Goal: Task Accomplishment & Management: Use online tool/utility

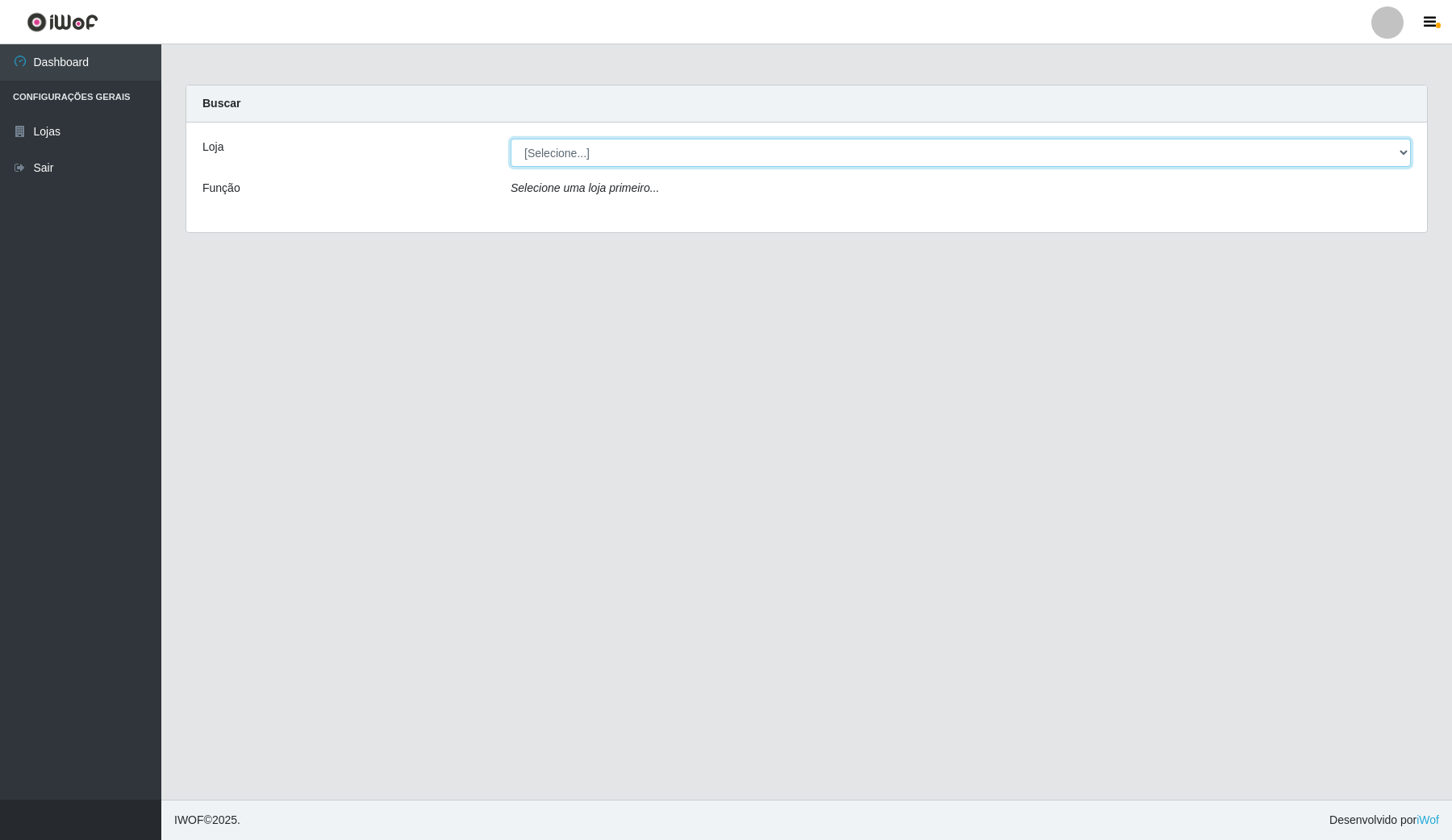
click at [605, 153] on select "[Selecione...] Rede Compras Supermercados - LOJA 4" at bounding box center [960, 152] width 900 height 28
select select "159"
click at [510, 139] on select "[Selecione...] Rede Compras Supermercados - LOJA 4" at bounding box center [960, 152] width 900 height 28
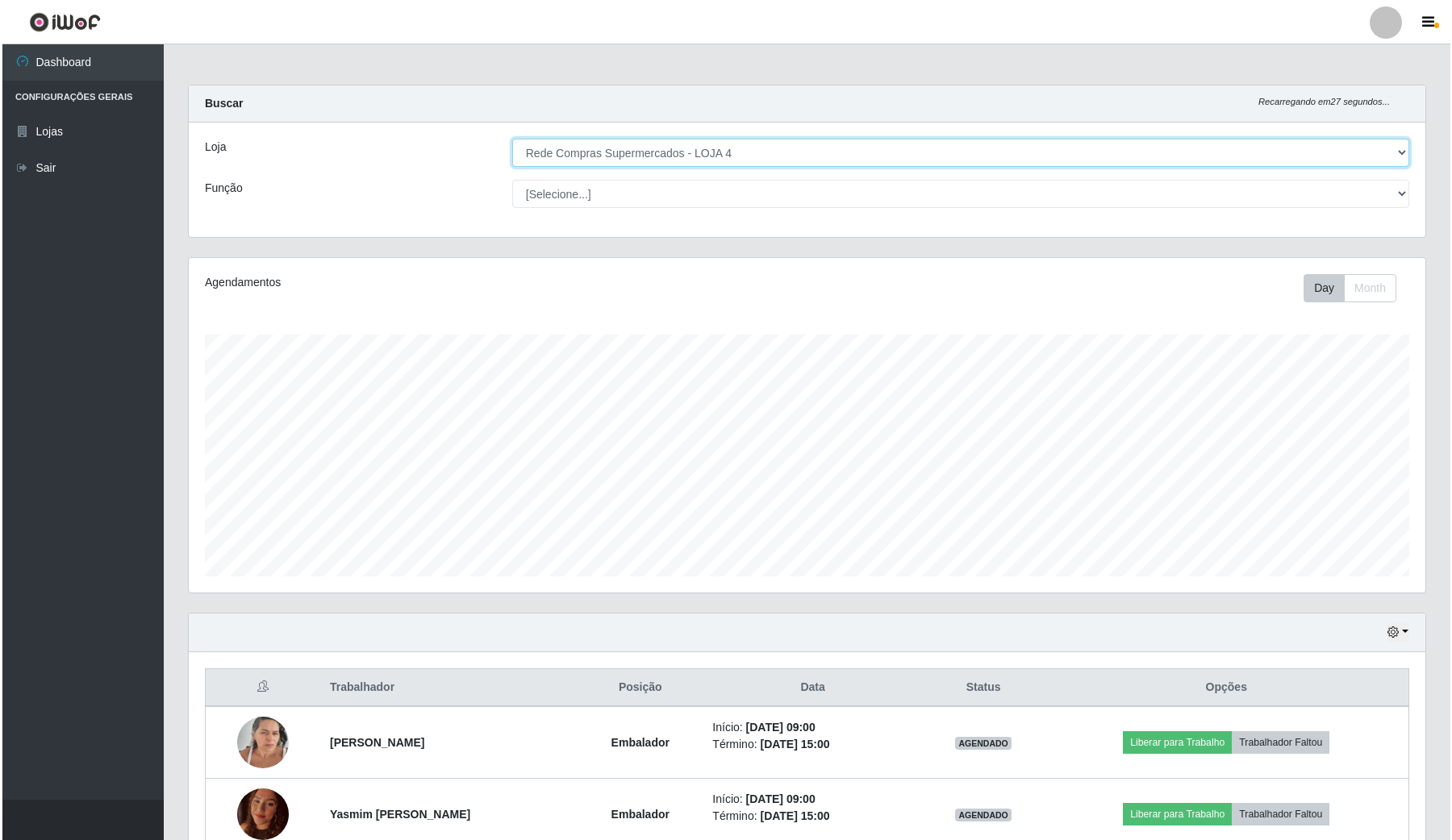
scroll to position [202, 0]
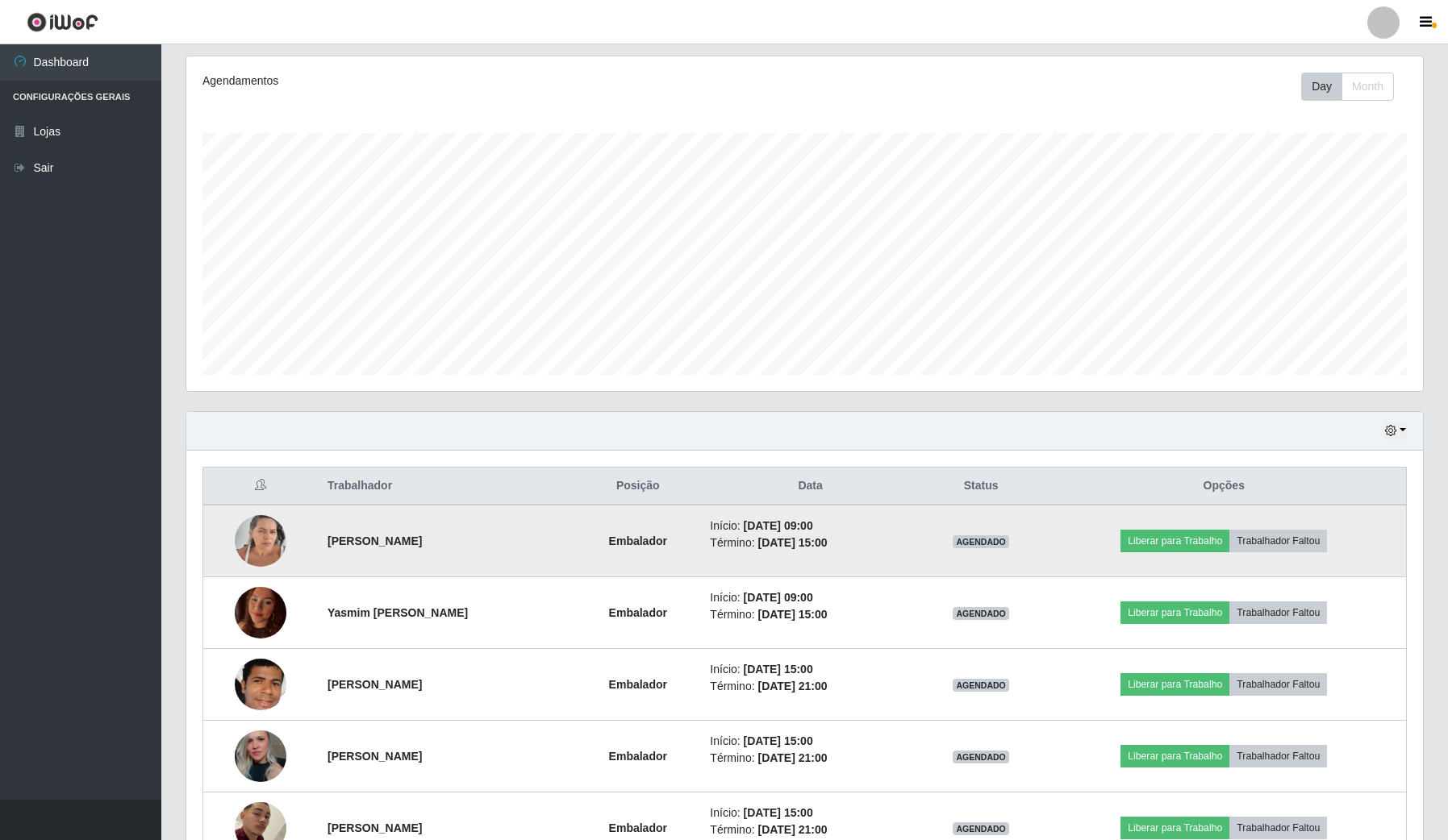
click at [251, 541] on img at bounding box center [261, 540] width 52 height 69
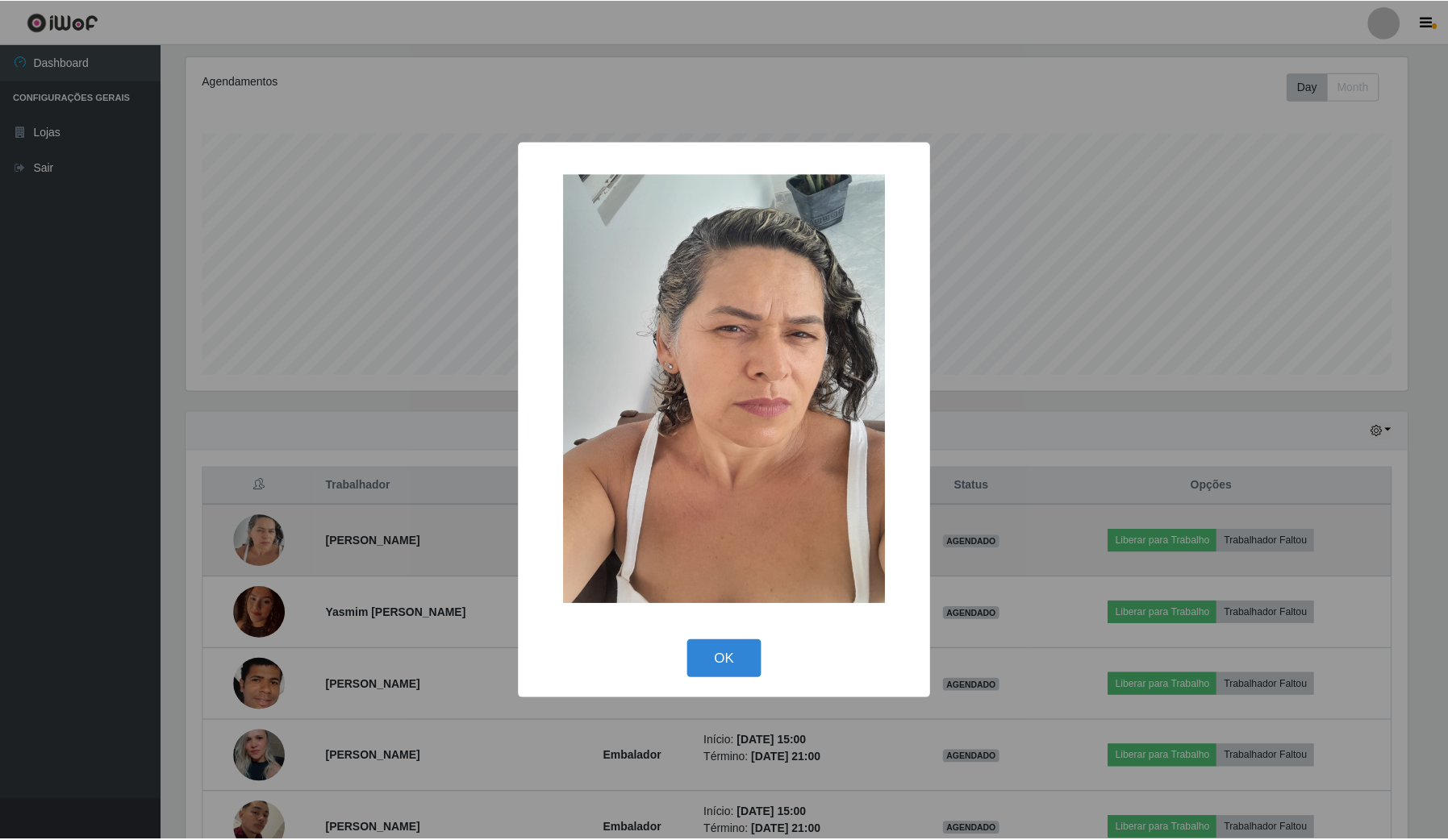
scroll to position [335, 1224]
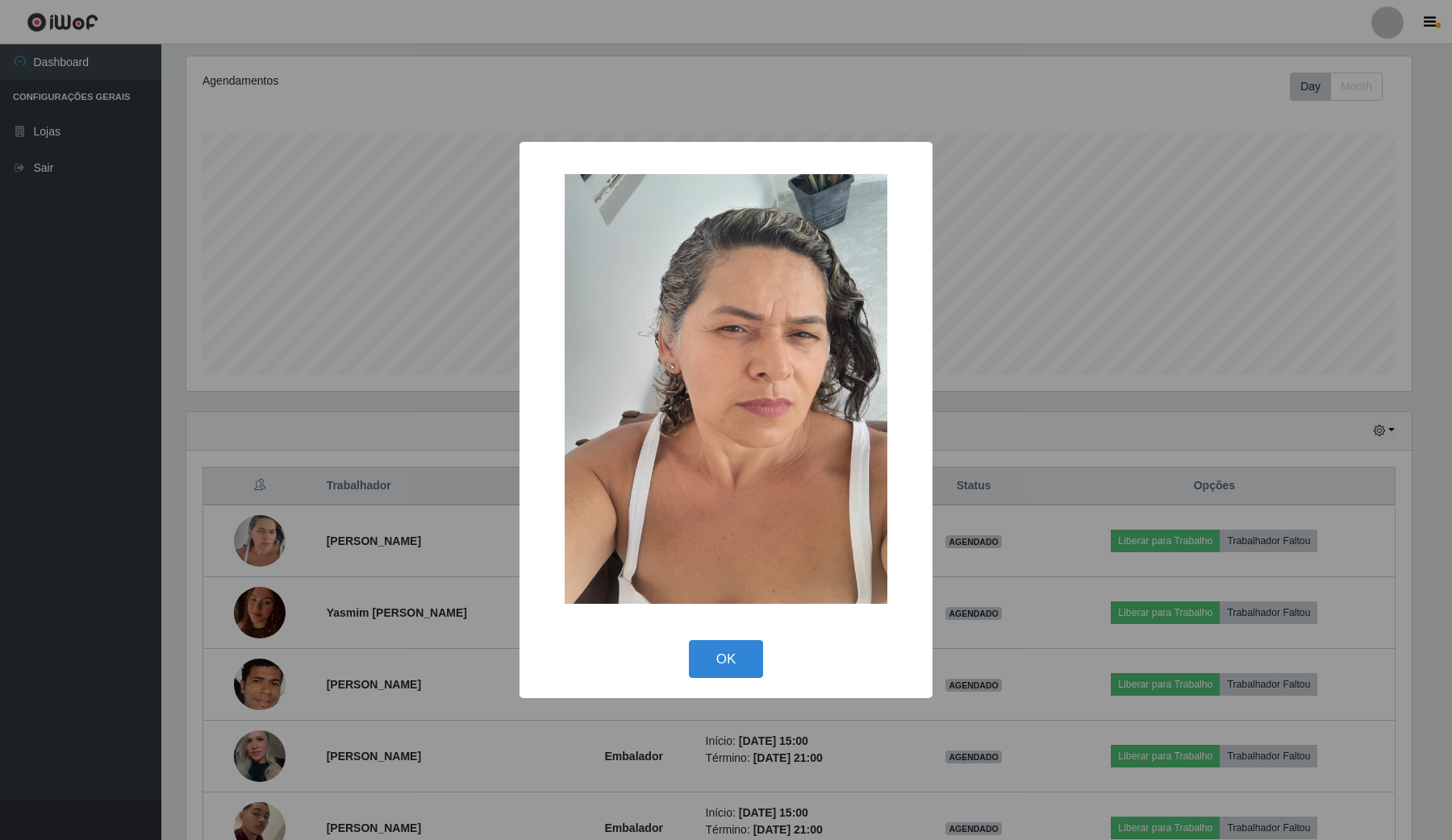
click at [258, 602] on div "× OK Cancel" at bounding box center [726, 420] width 1452 height 840
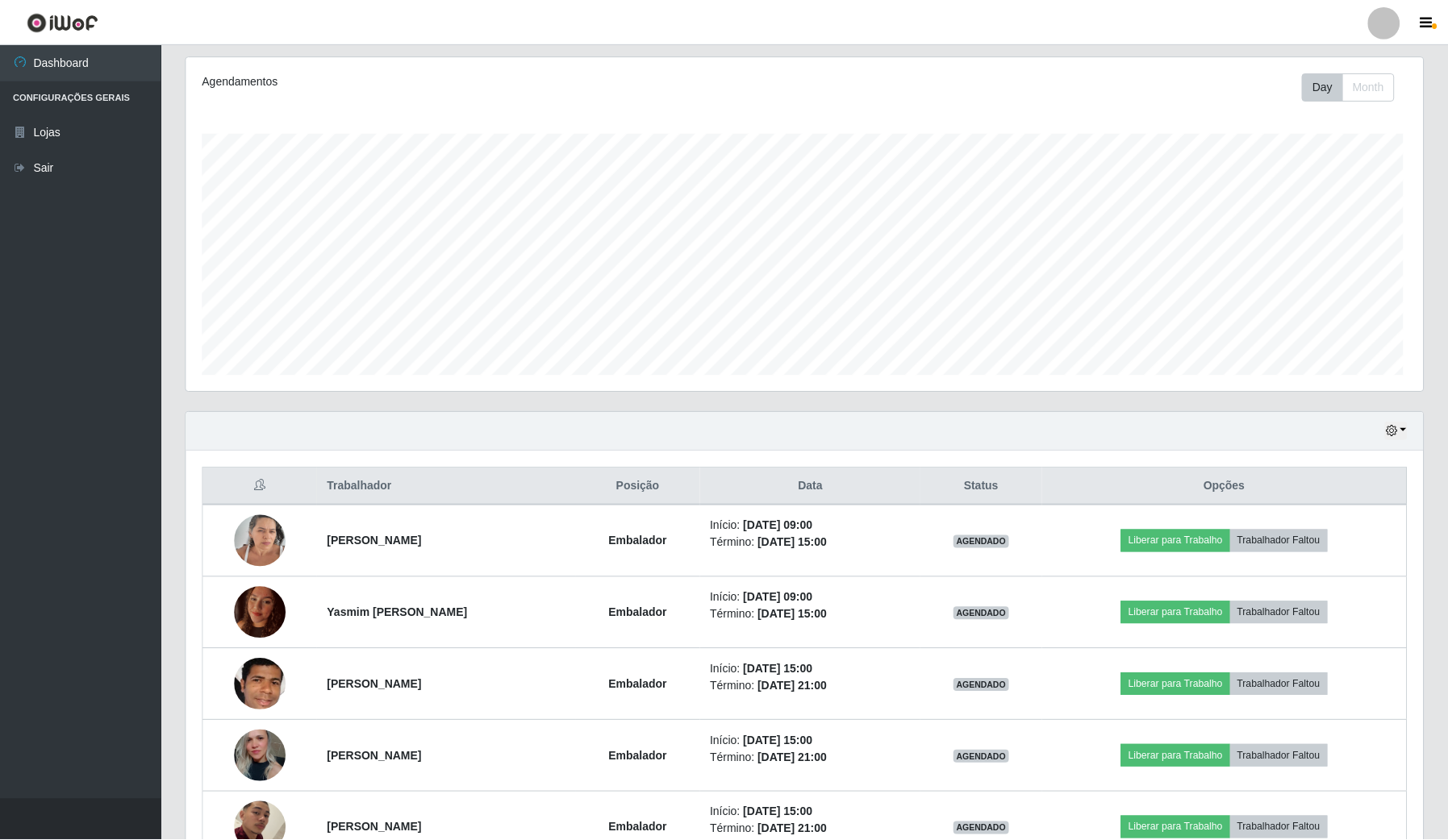
scroll to position [335, 1236]
click at [258, 602] on img at bounding box center [261, 612] width 52 height 69
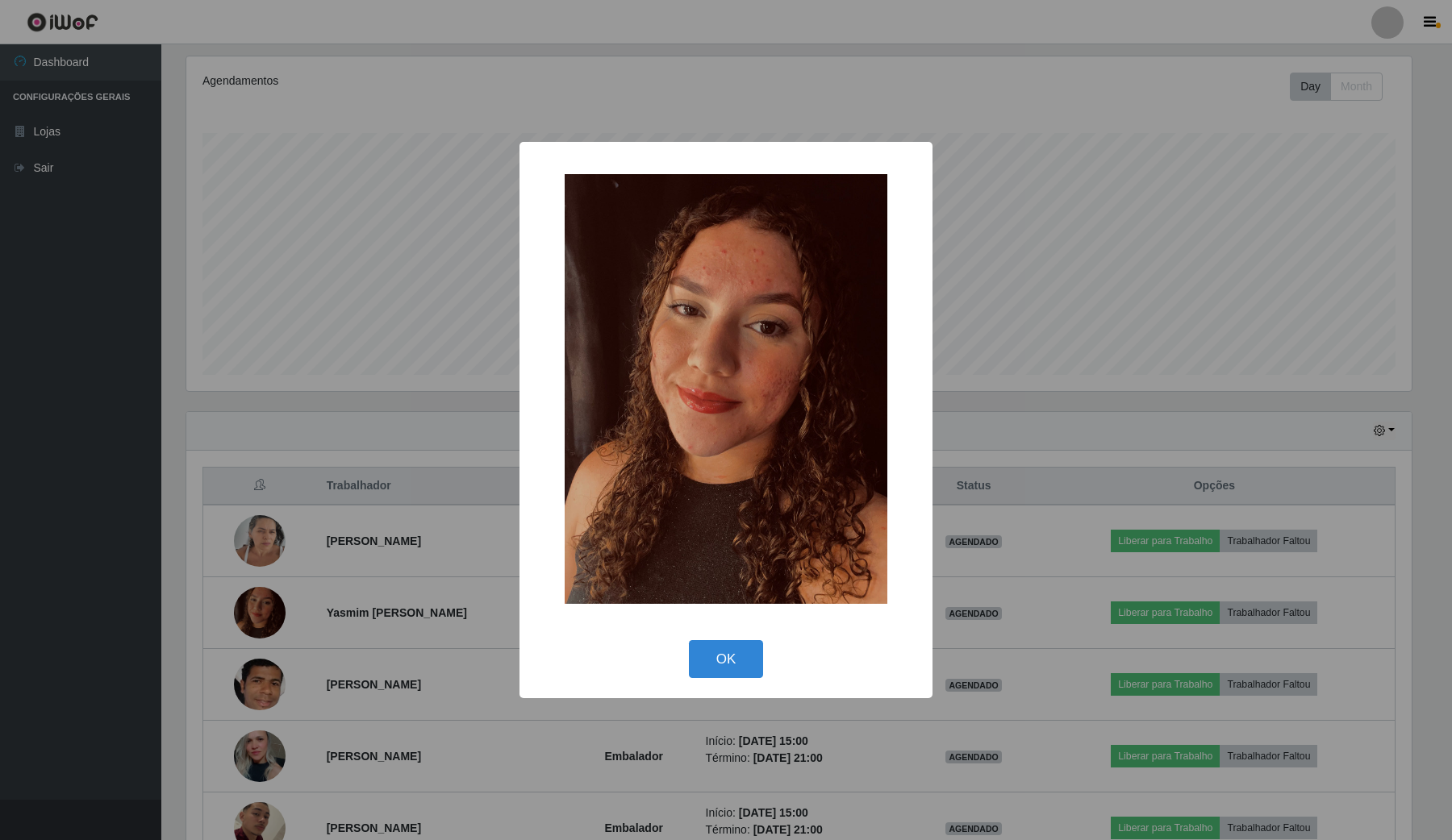
click at [258, 602] on div "× OK Cancel" at bounding box center [726, 420] width 1452 height 840
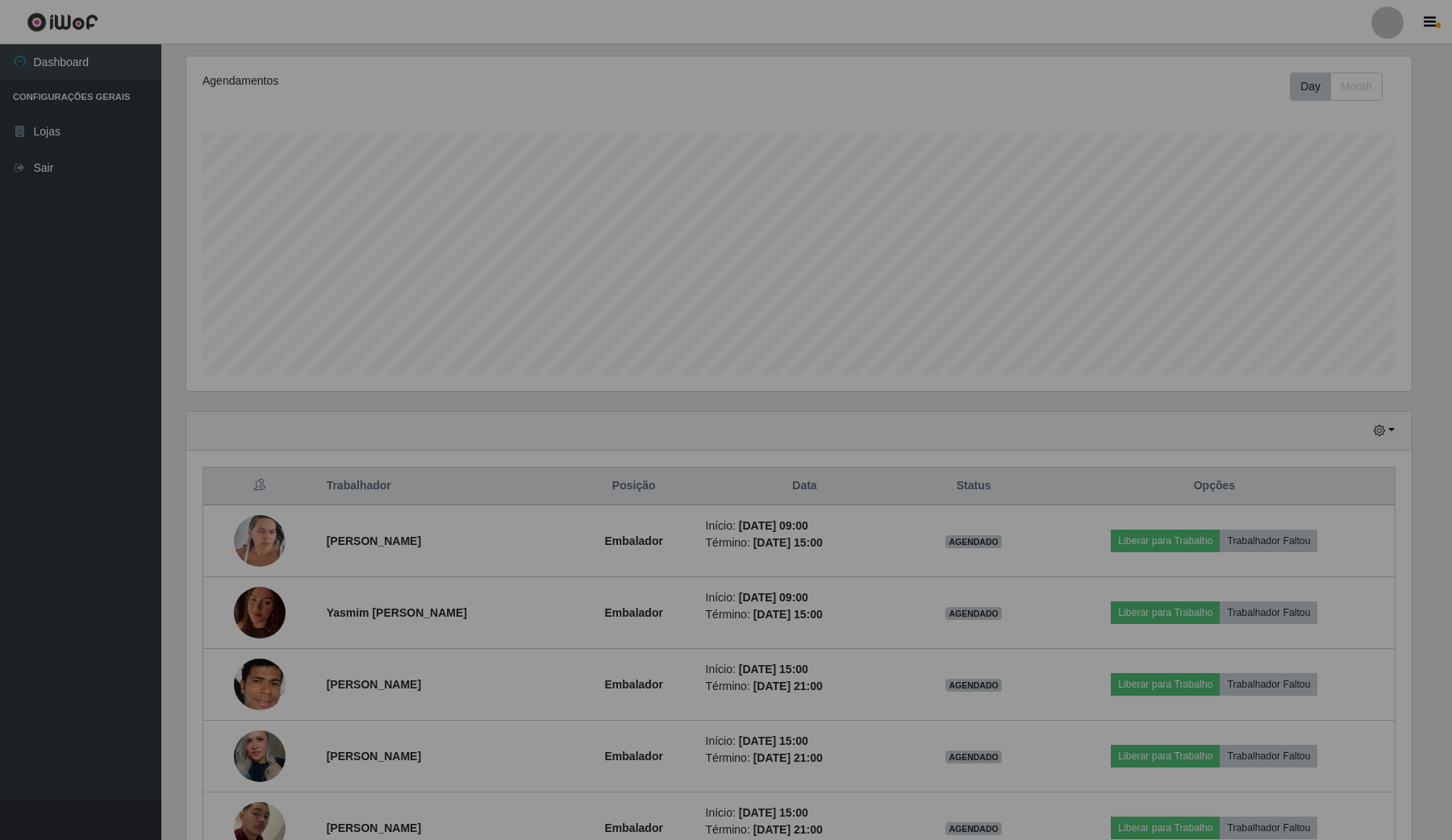
scroll to position [335, 1236]
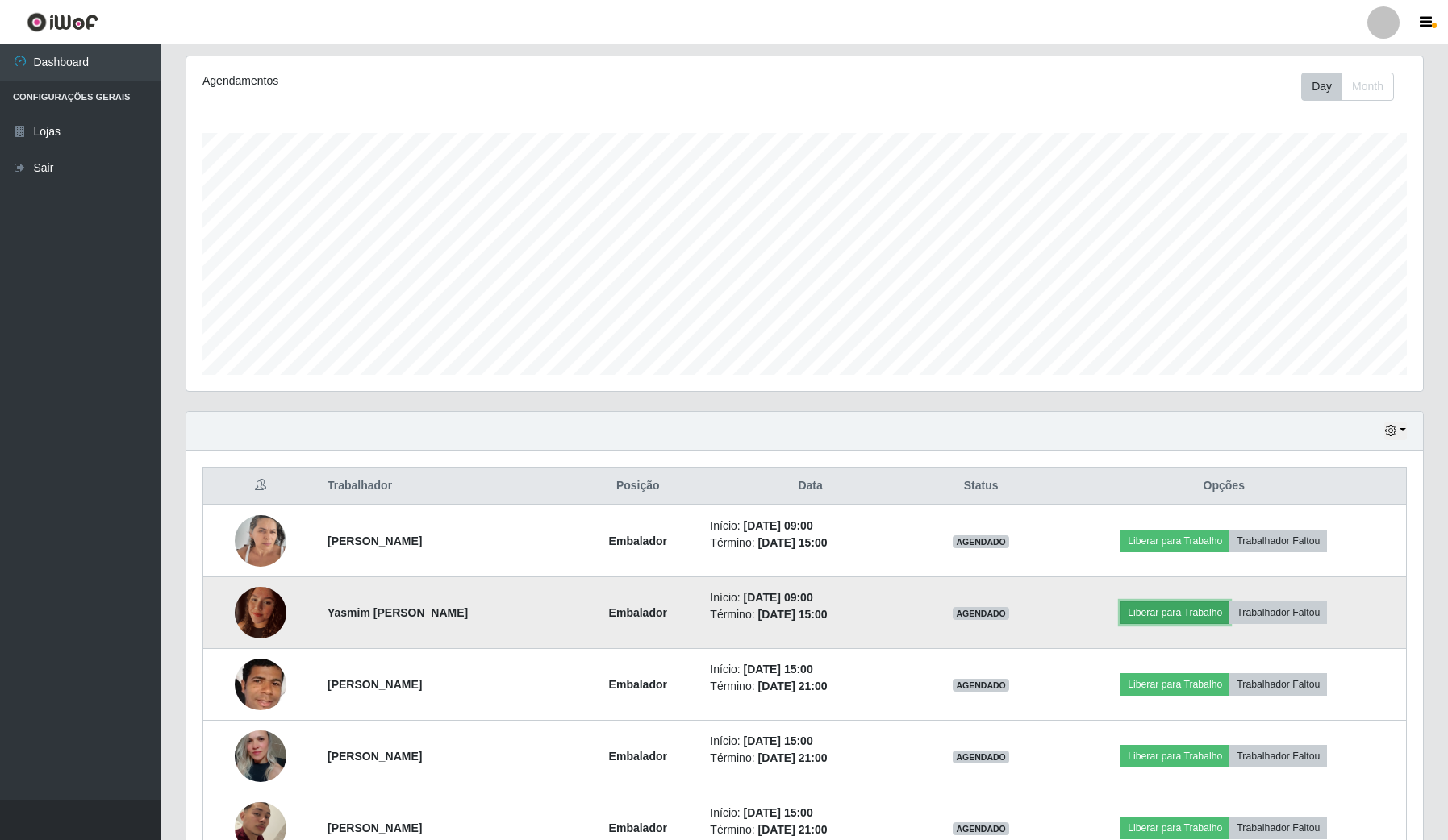
click at [1172, 610] on button "Liberar para Trabalho" at bounding box center [1174, 612] width 109 height 23
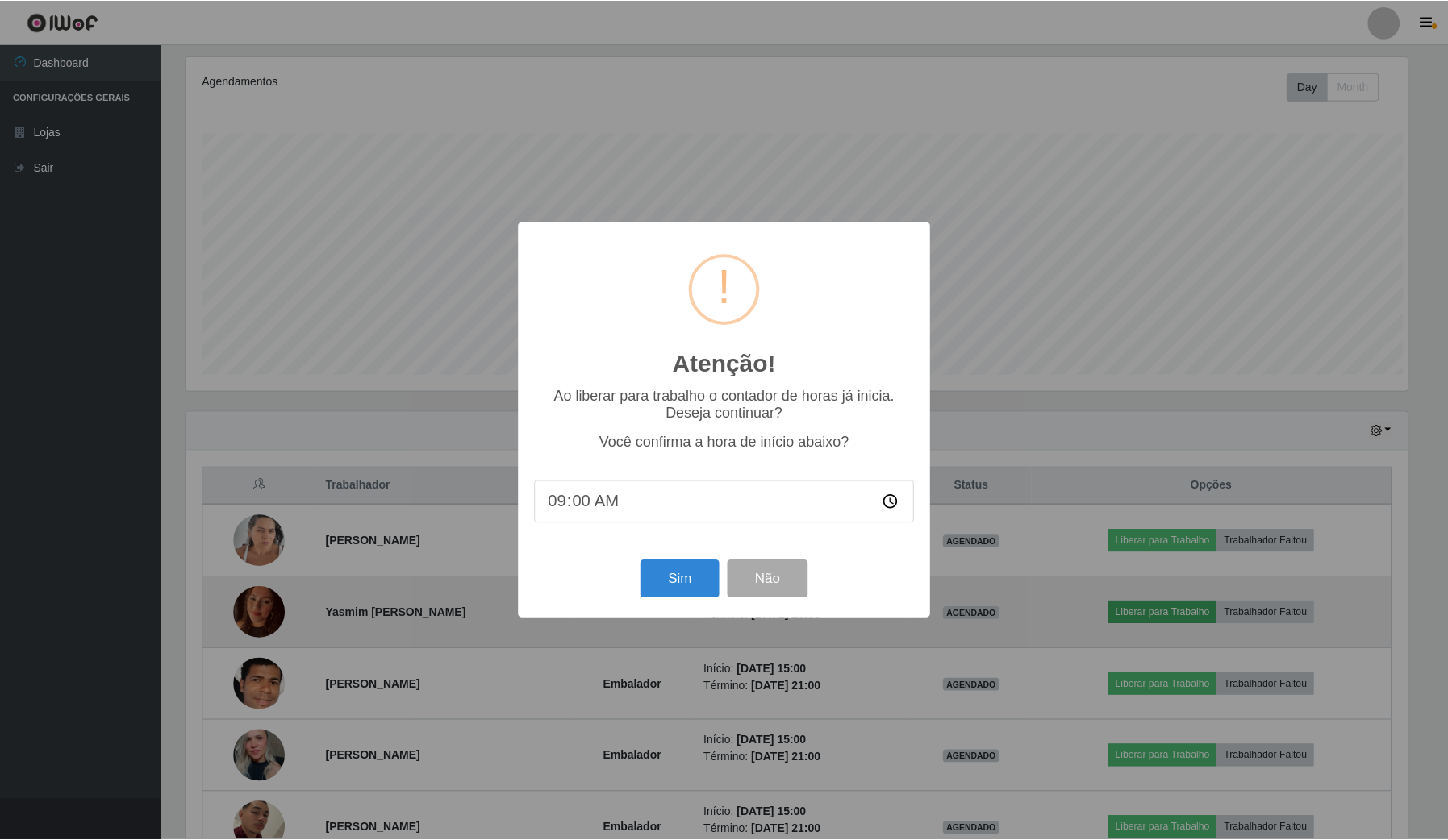
scroll to position [335, 1224]
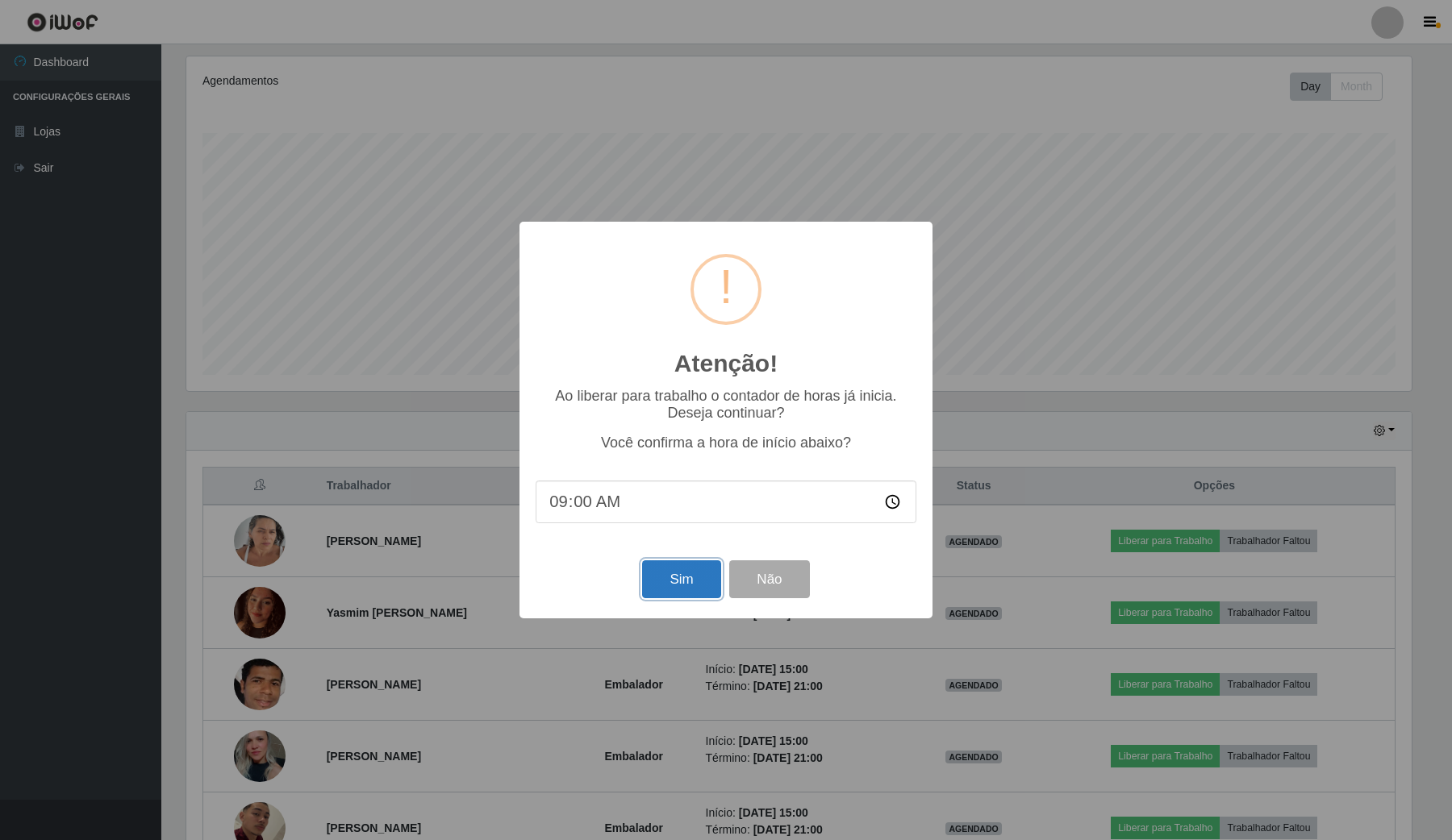
click at [690, 579] on button "Sim" at bounding box center [681, 579] width 79 height 38
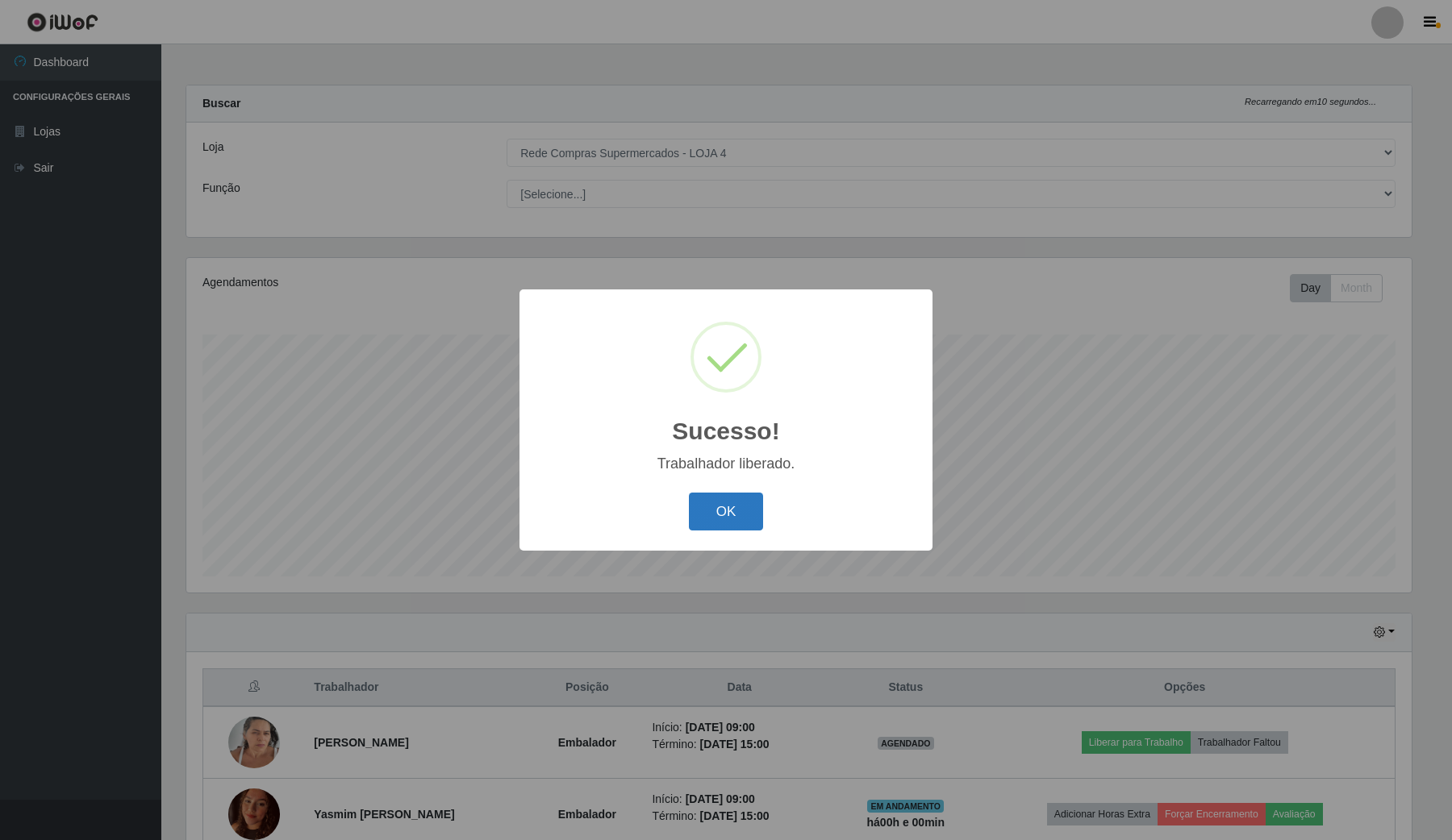
click at [707, 512] on button "OK" at bounding box center [726, 511] width 75 height 38
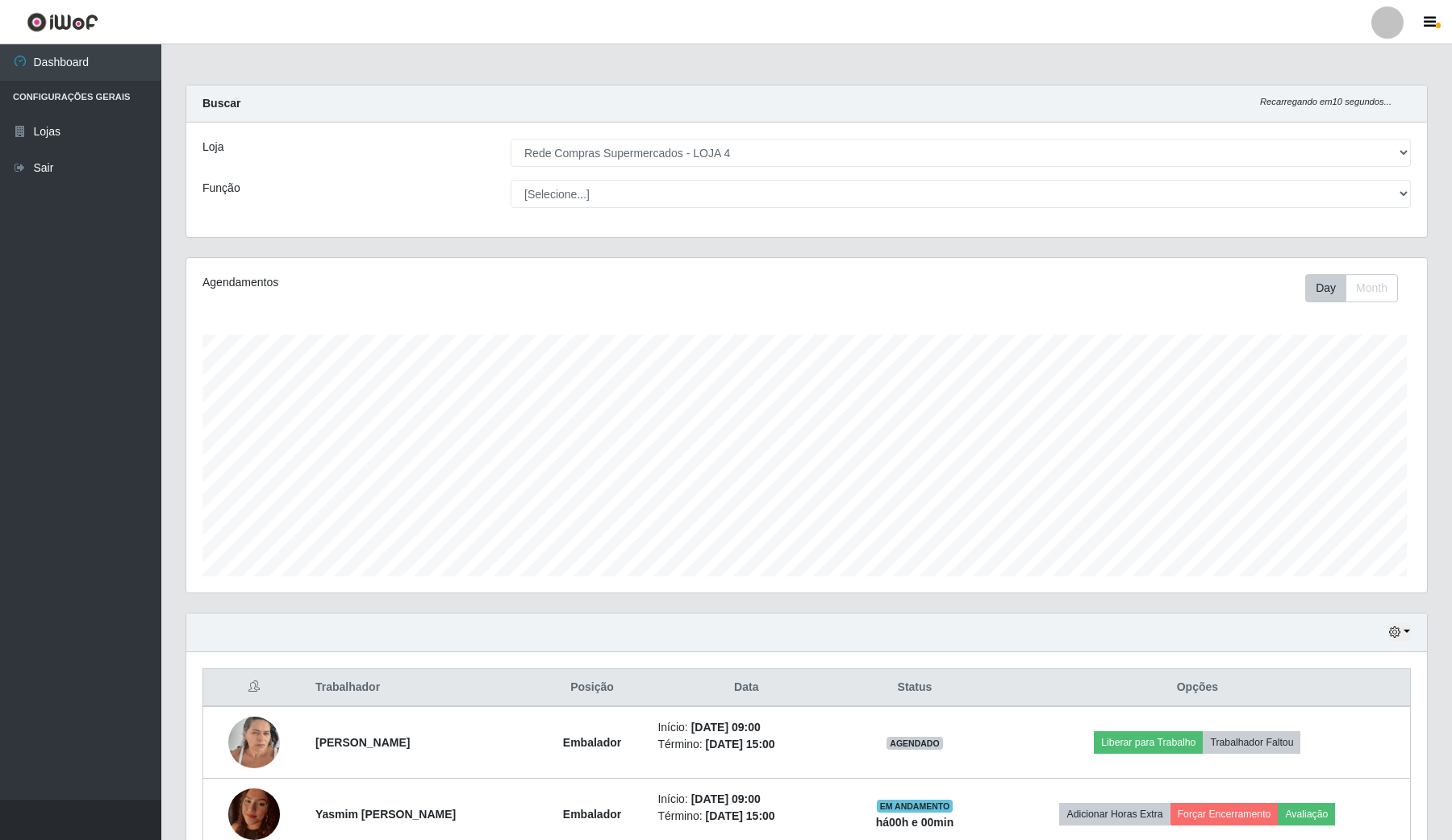
scroll to position [335, 1236]
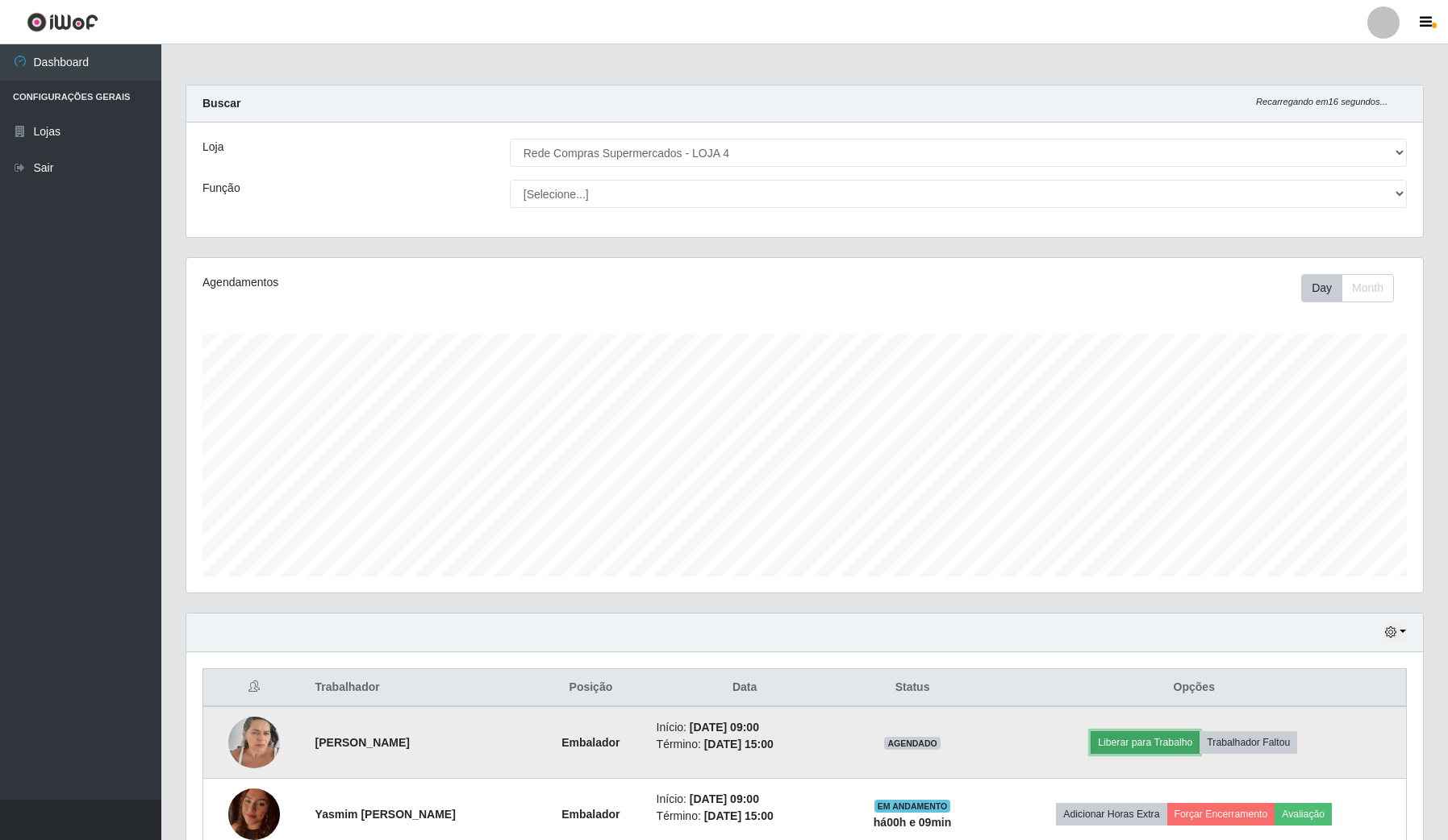
click at [1155, 746] on button "Liberar para Trabalho" at bounding box center [1145, 743] width 109 height 23
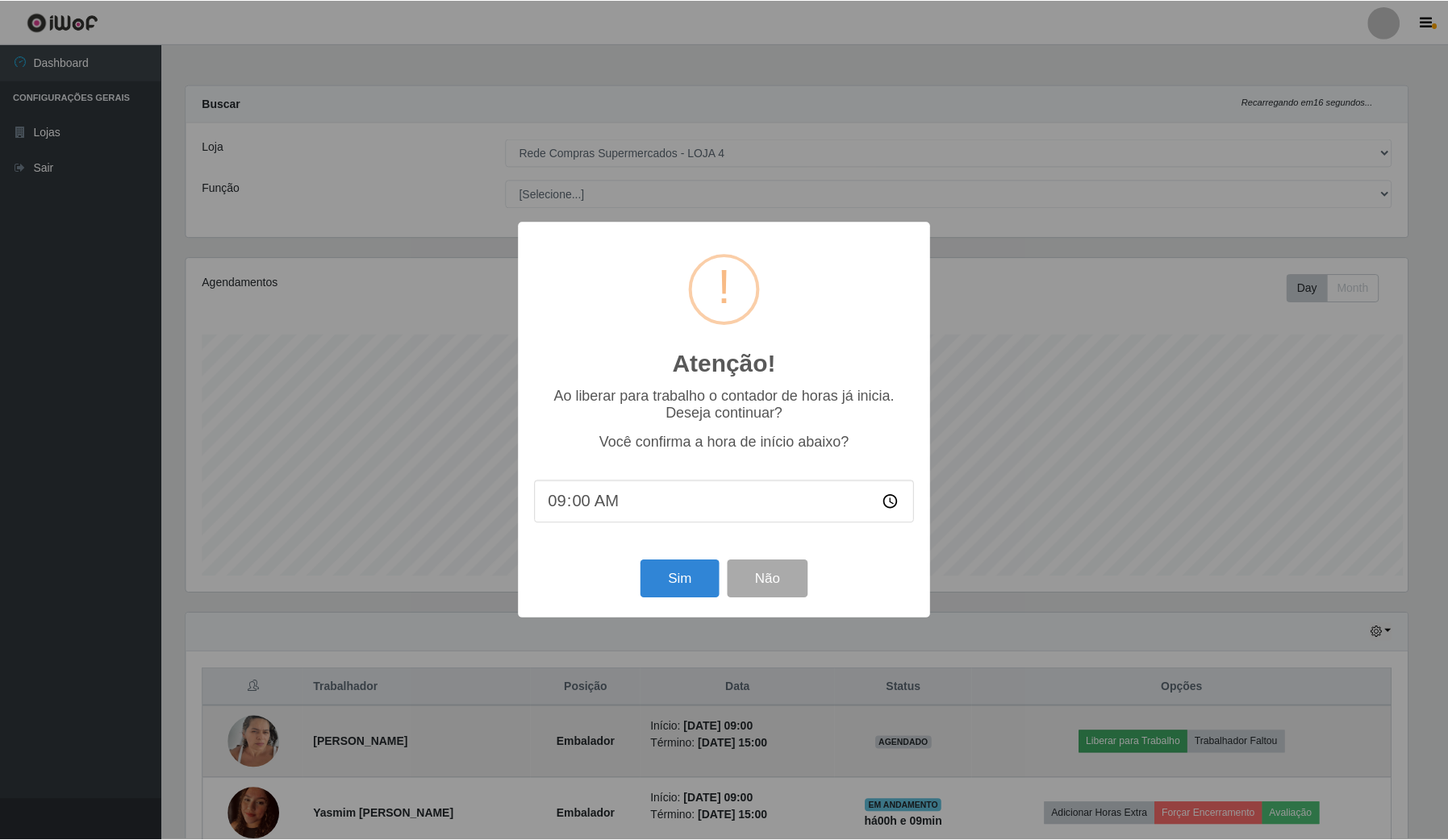
scroll to position [335, 1224]
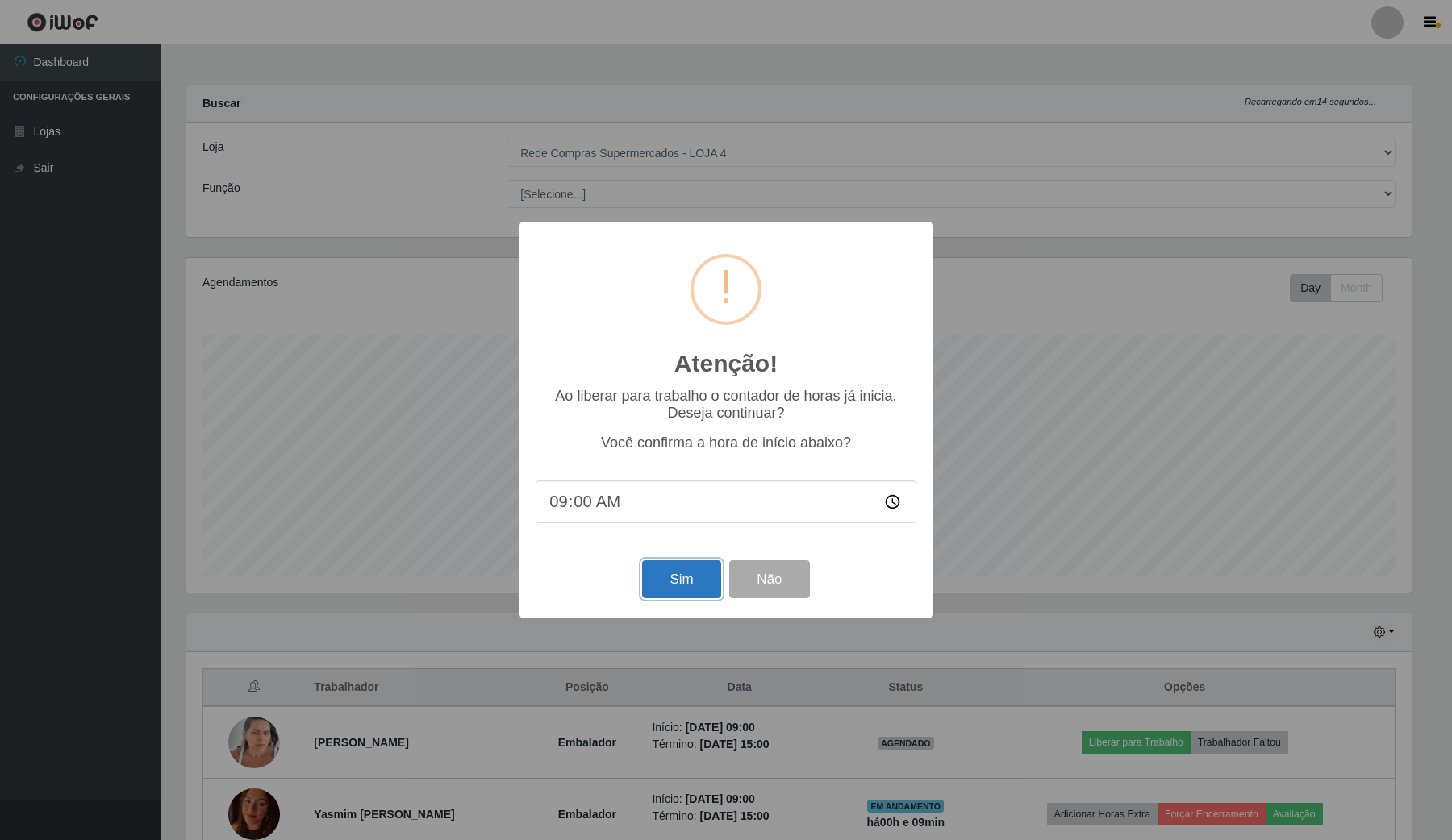
click at [663, 578] on button "Sim" at bounding box center [681, 579] width 79 height 38
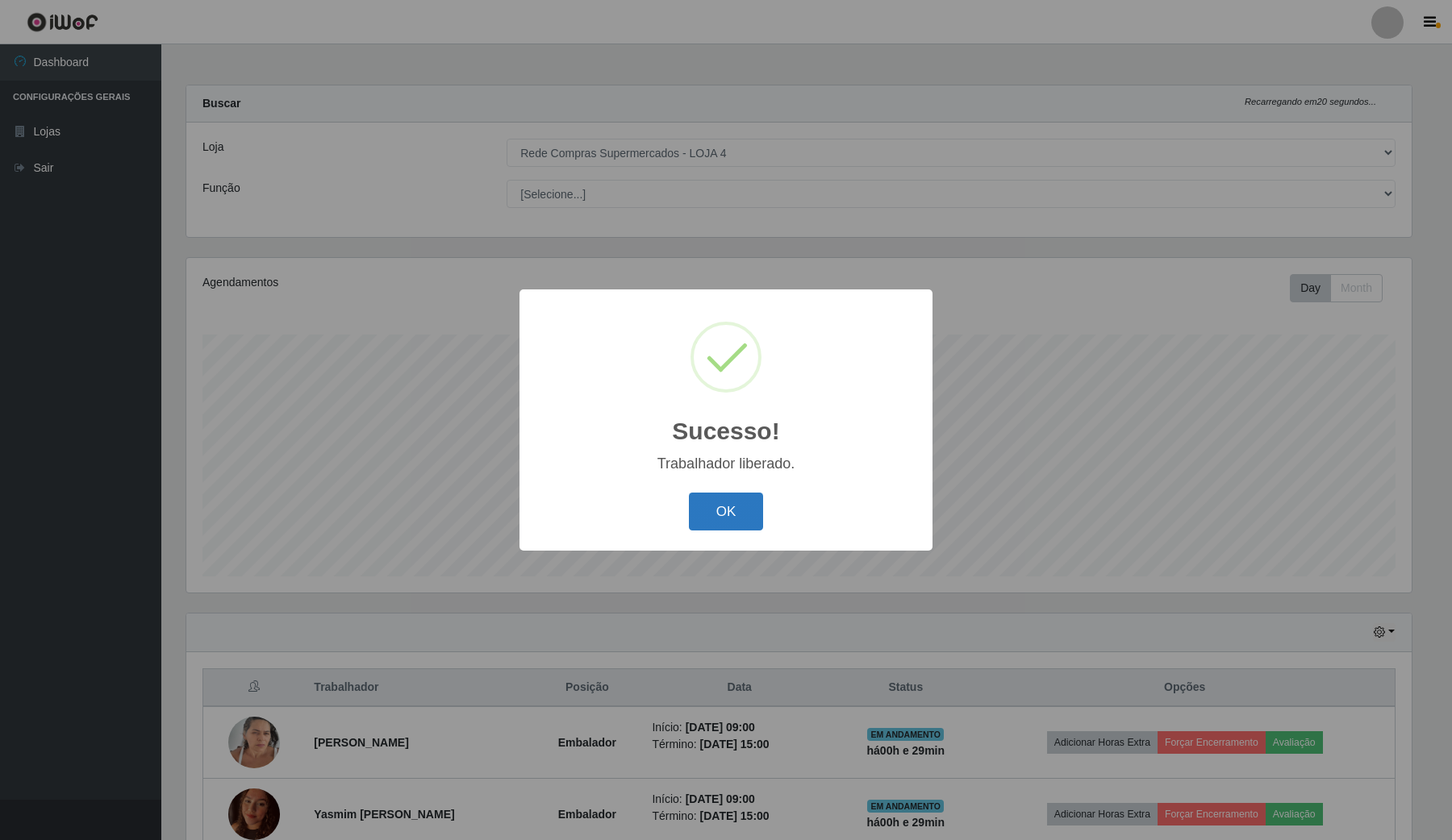
click at [723, 505] on button "OK" at bounding box center [726, 511] width 75 height 38
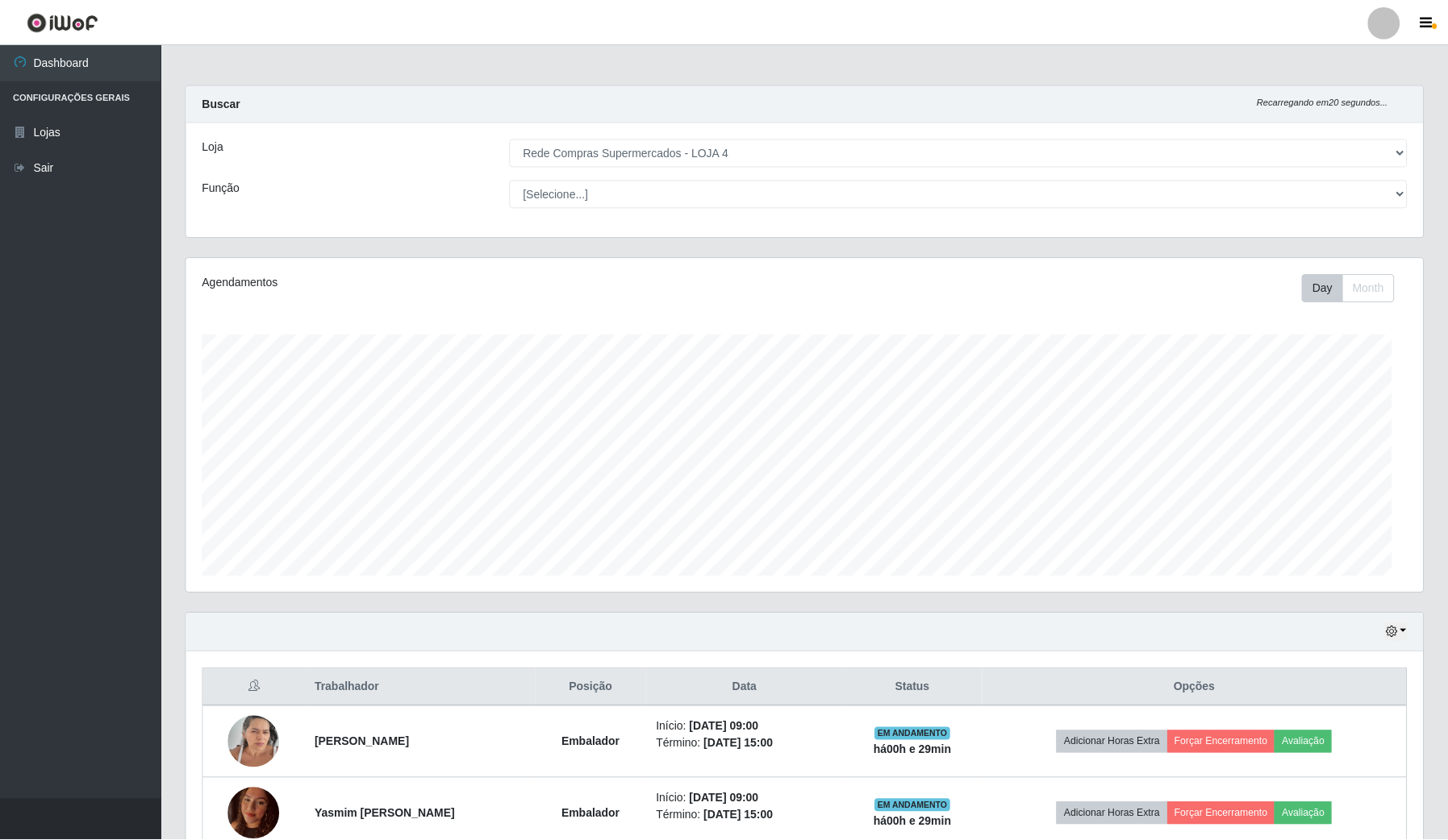
scroll to position [335, 1236]
